Goal: Information Seeking & Learning: Learn about a topic

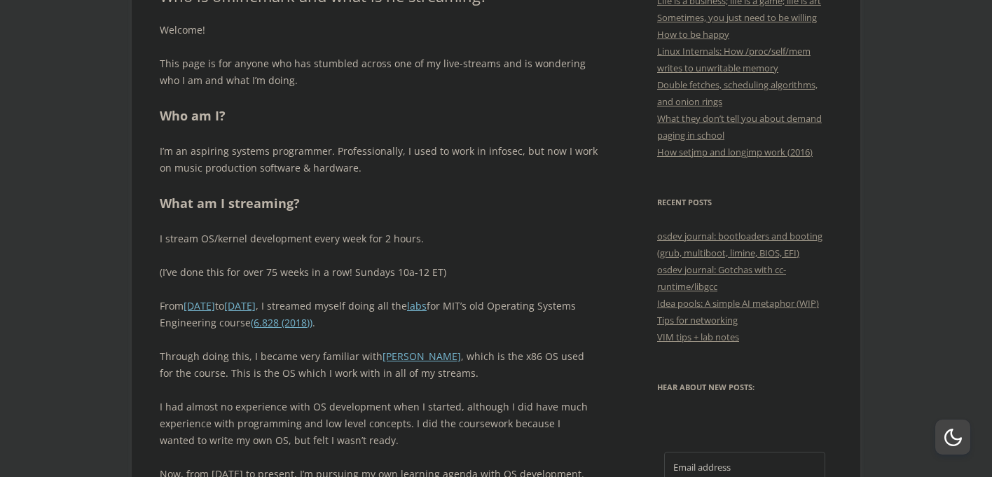
scroll to position [648, 0]
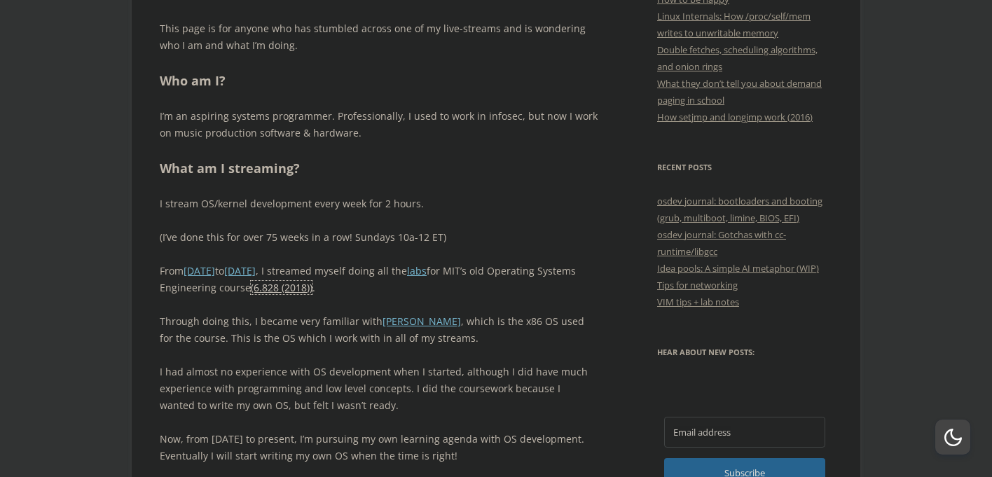
click at [313, 284] on link "(6.828 (2018))" at bounding box center [282, 287] width 62 height 13
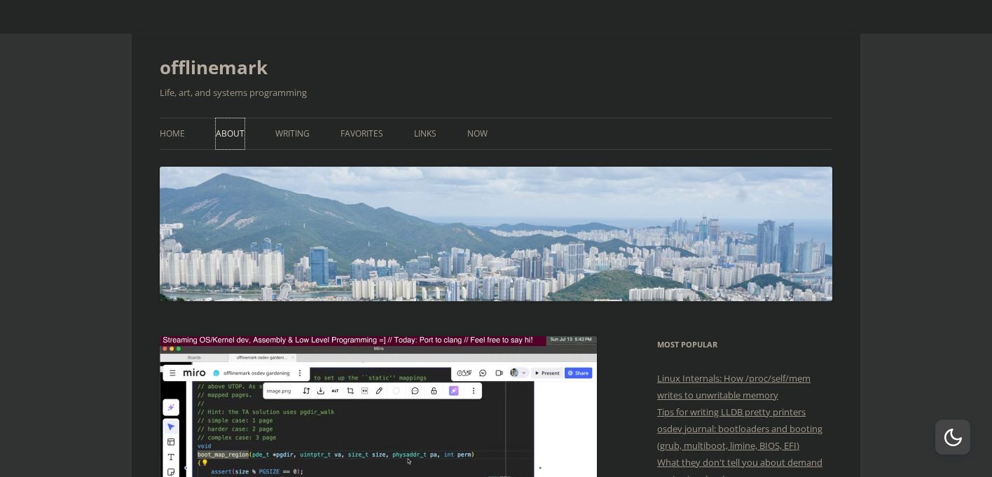
click at [226, 131] on link "About" at bounding box center [230, 133] width 29 height 31
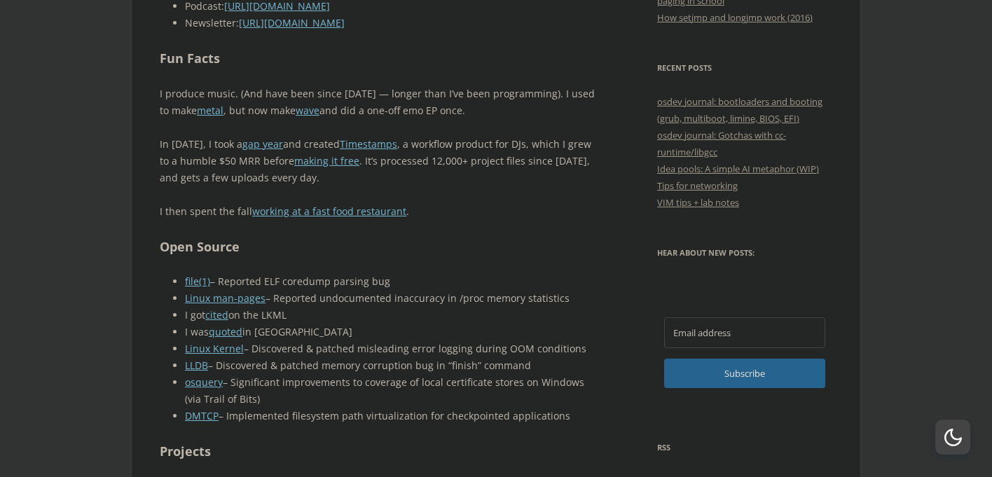
scroll to position [725, 0]
